Goal: Transaction & Acquisition: Download file/media

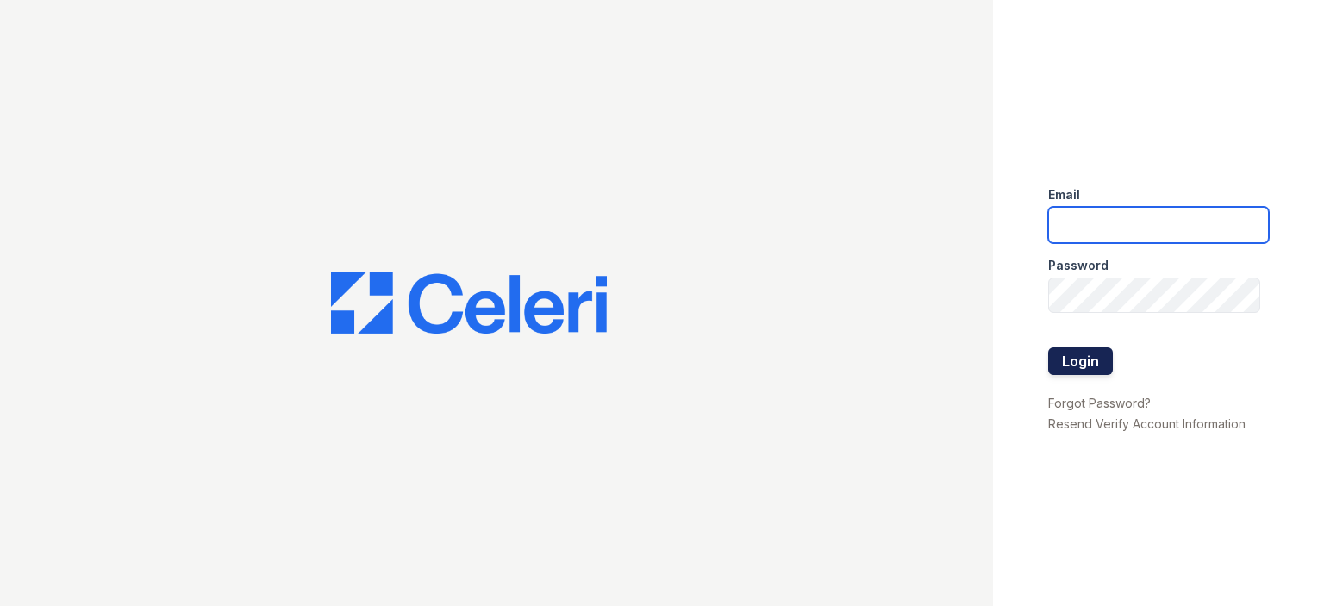
type input "michael.carter1@greystar.com"
click at [1097, 366] on button "Login" at bounding box center [1080, 361] width 65 height 28
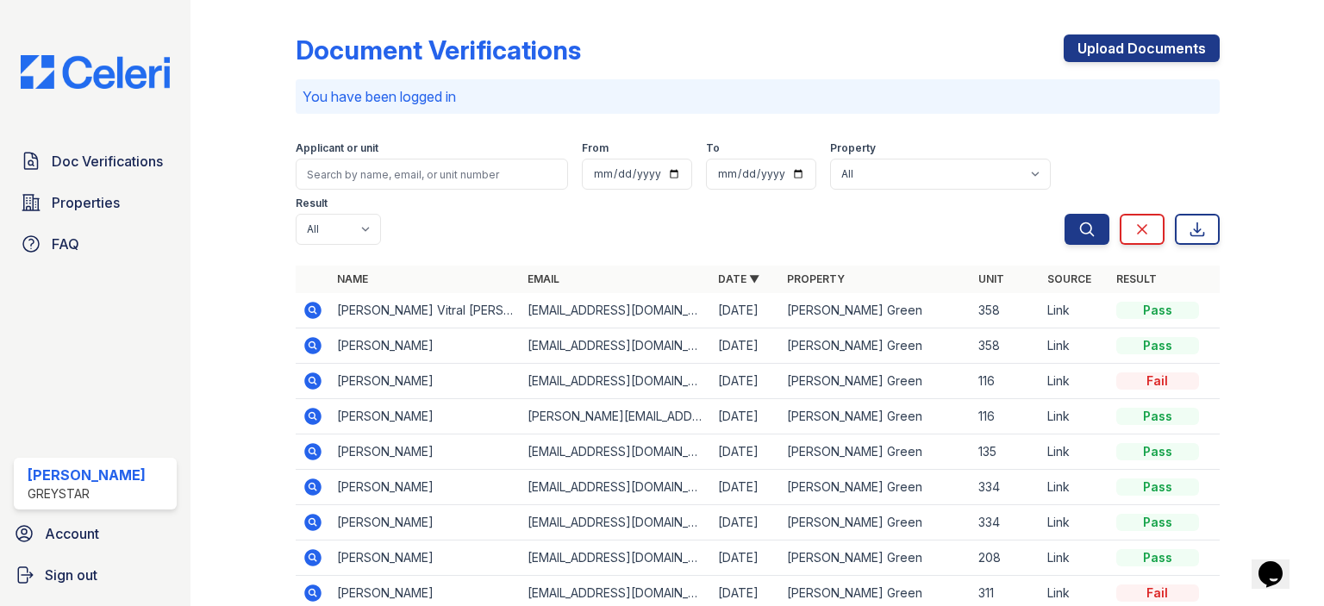
click at [315, 305] on icon at bounding box center [312, 310] width 17 height 17
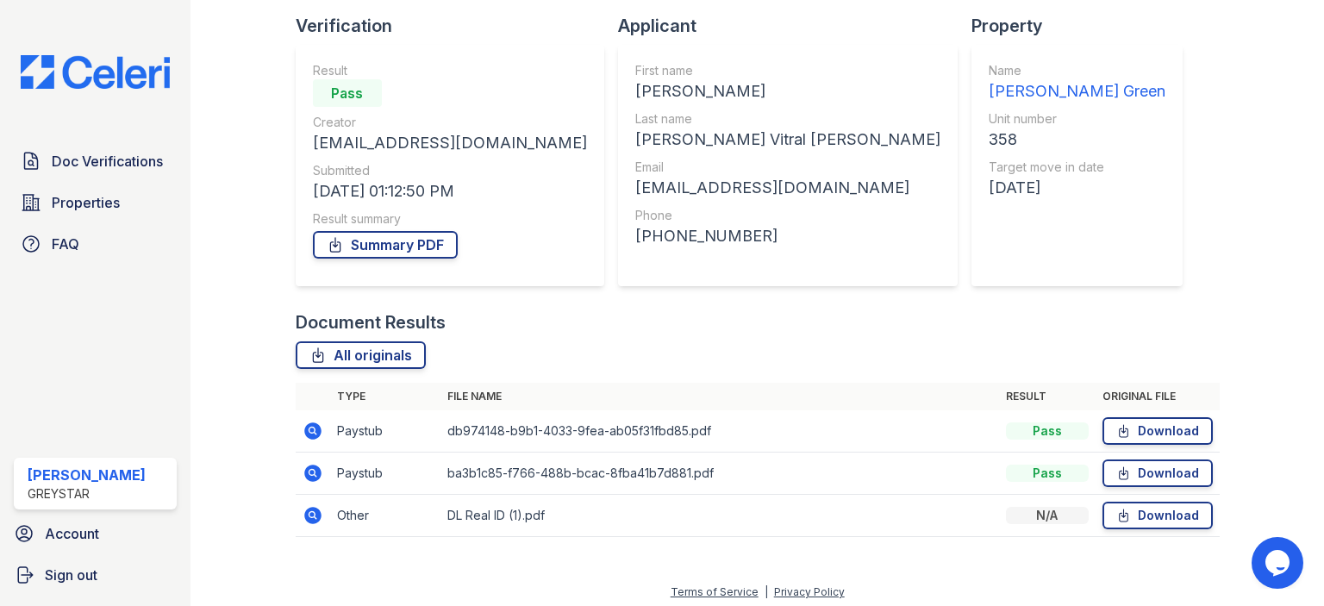
scroll to position [120, 0]
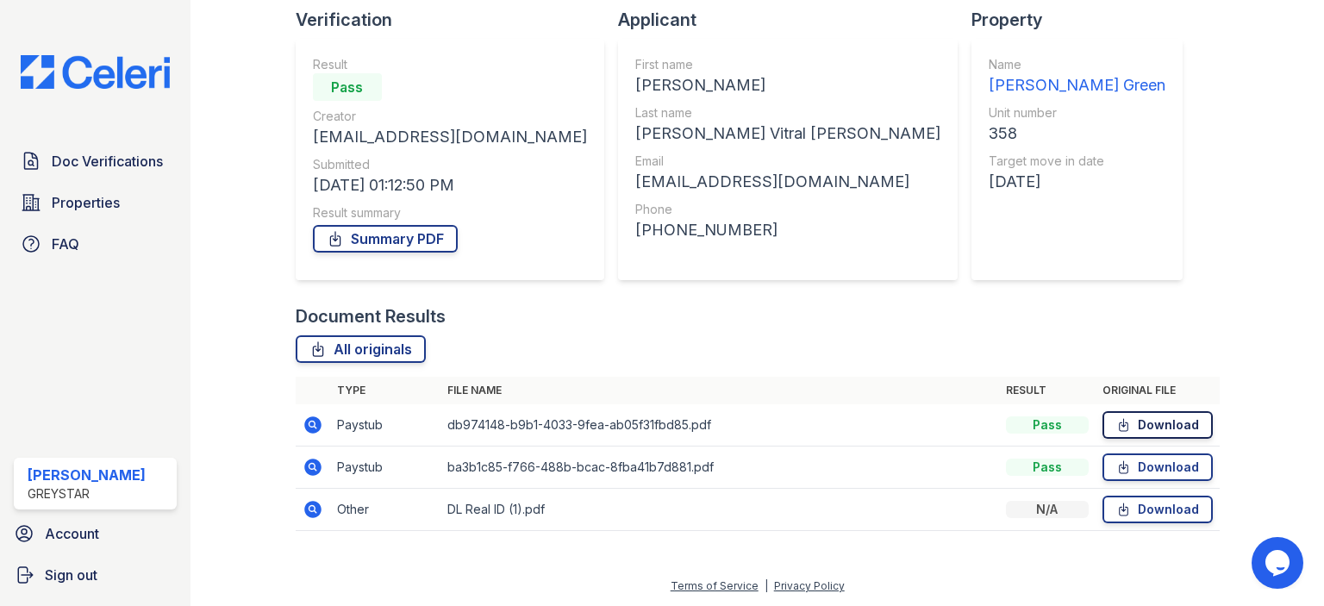
click at [1138, 426] on link "Download" at bounding box center [1158, 425] width 110 height 28
click at [1148, 461] on link "Download" at bounding box center [1158, 467] width 110 height 28
